Goal: Information Seeking & Learning: Learn about a topic

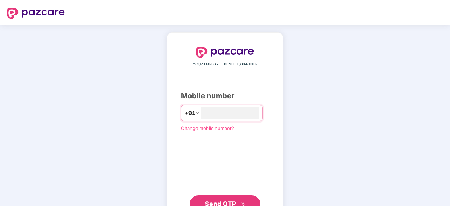
type input "**********"
click at [215, 200] on span "Send OTP" at bounding box center [220, 202] width 31 height 7
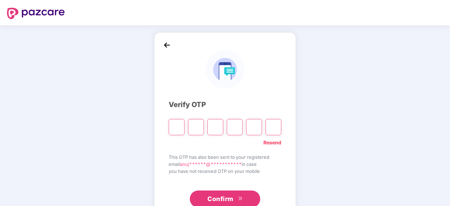
type input "*"
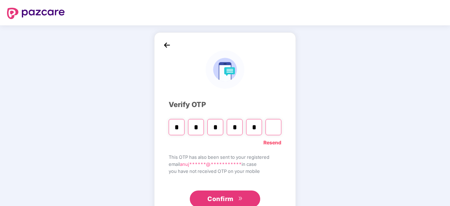
type input "*"
click at [253, 131] on input "Digit 5" at bounding box center [254, 127] width 16 height 16
type input "*"
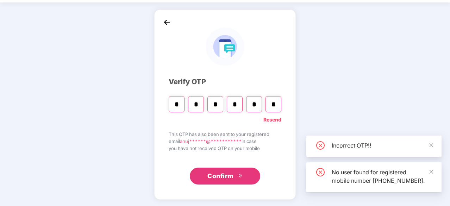
scroll to position [23, 0]
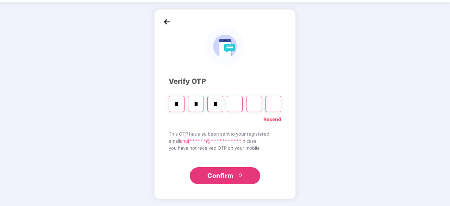
type input "*"
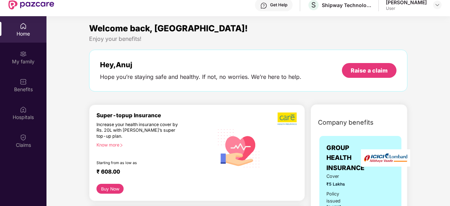
drag, startPoint x: 156, startPoint y: 160, endPoint x: 51, endPoint y: 95, distance: 122.9
click at [22, 59] on div "My family" at bounding box center [23, 61] width 46 height 7
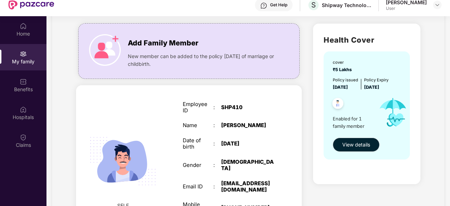
scroll to position [43, 0]
click at [113, 46] on img at bounding box center [105, 50] width 32 height 32
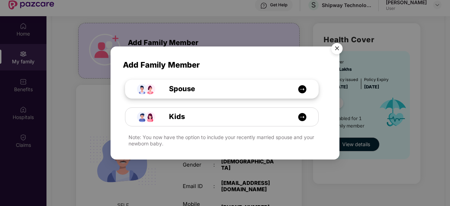
click at [229, 90] on div "Spouse" at bounding box center [225, 88] width 145 height 11
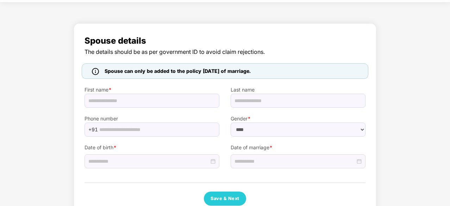
select select "******"
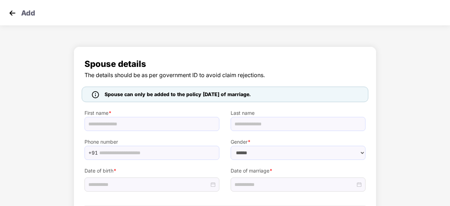
click at [13, 12] on img at bounding box center [12, 13] width 11 height 11
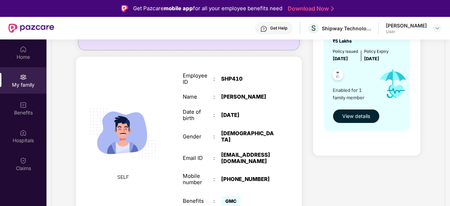
click at [347, 116] on span "View details" at bounding box center [356, 116] width 28 height 8
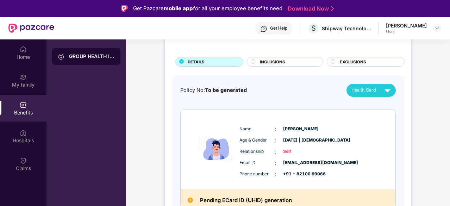
scroll to position [34, 0]
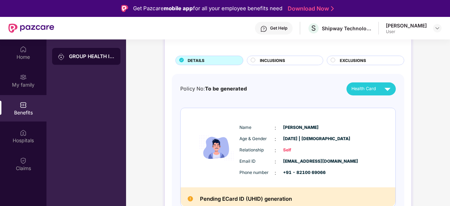
click at [264, 61] on span "INCLUSIONS" at bounding box center [272, 60] width 25 height 6
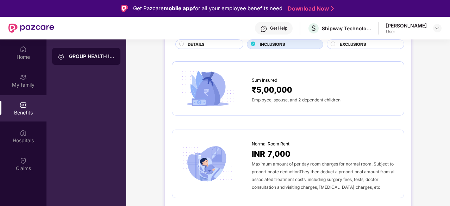
scroll to position [0, 0]
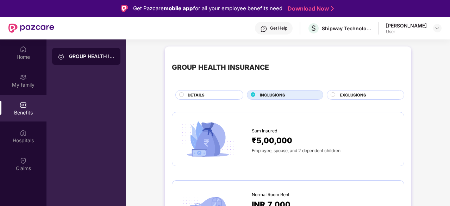
click at [344, 95] on span "EXCLUSIONS" at bounding box center [353, 95] width 26 height 6
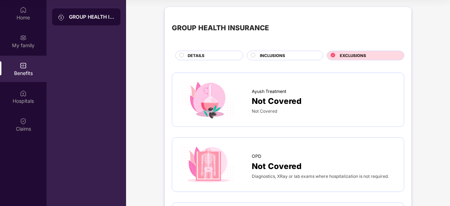
click at [256, 55] on div "INCLUSIONS" at bounding box center [287, 55] width 63 height 7
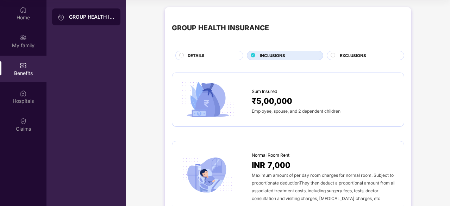
click at [352, 56] on span "EXCLUSIONS" at bounding box center [353, 55] width 26 height 6
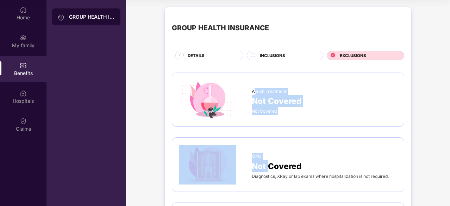
drag, startPoint x: 254, startPoint y: 88, endPoint x: 268, endPoint y: 161, distance: 73.9
click at [256, 81] on div "Ayush Treatment Not Covered Not Covered" at bounding box center [288, 100] width 218 height 40
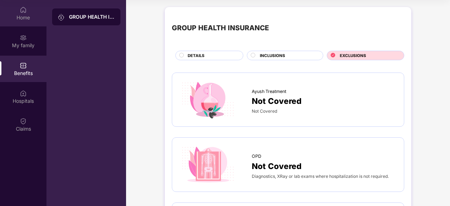
click at [15, 19] on div "Home" at bounding box center [23, 17] width 46 height 7
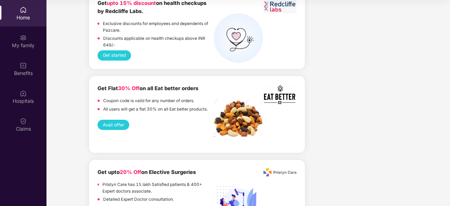
scroll to position [1058, 0]
